Goal: Task Accomplishment & Management: Use online tool/utility

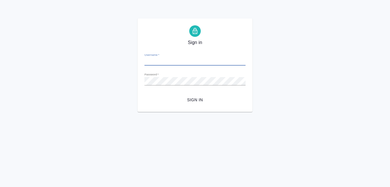
type input "a.koreshkov@awatera.com"
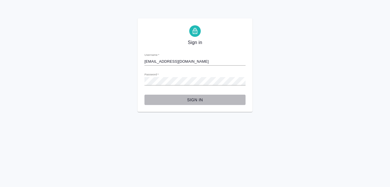
click at [192, 98] on span "Sign in" at bounding box center [195, 99] width 92 height 7
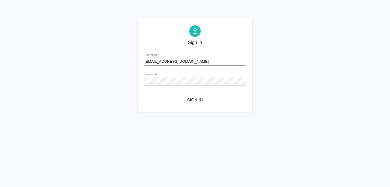
click at [192, 100] on span "Sign in" at bounding box center [195, 99] width 92 height 7
click at [106, 75] on div "Sign in Username   * a.koreshkov@awatera.com Password   * urlPath   * /Work/68a…" at bounding box center [195, 64] width 390 height 93
click at [145, 95] on button "Sign in" at bounding box center [195, 100] width 101 height 11
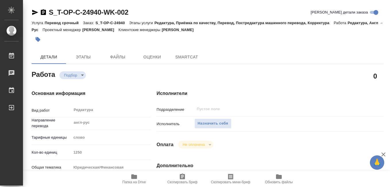
type textarea "x"
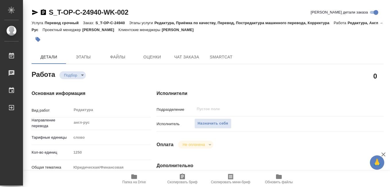
type textarea "x"
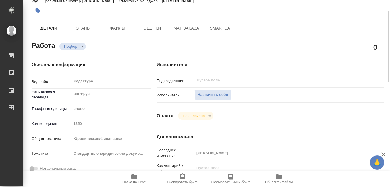
scroll to position [57, 0]
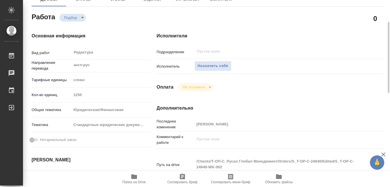
type textarea "x"
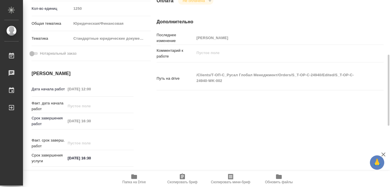
scroll to position [230, 0]
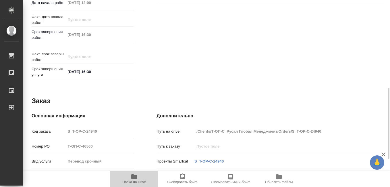
click at [134, 179] on icon "button" at bounding box center [134, 176] width 7 height 7
